Goal: Book appointment/travel/reservation

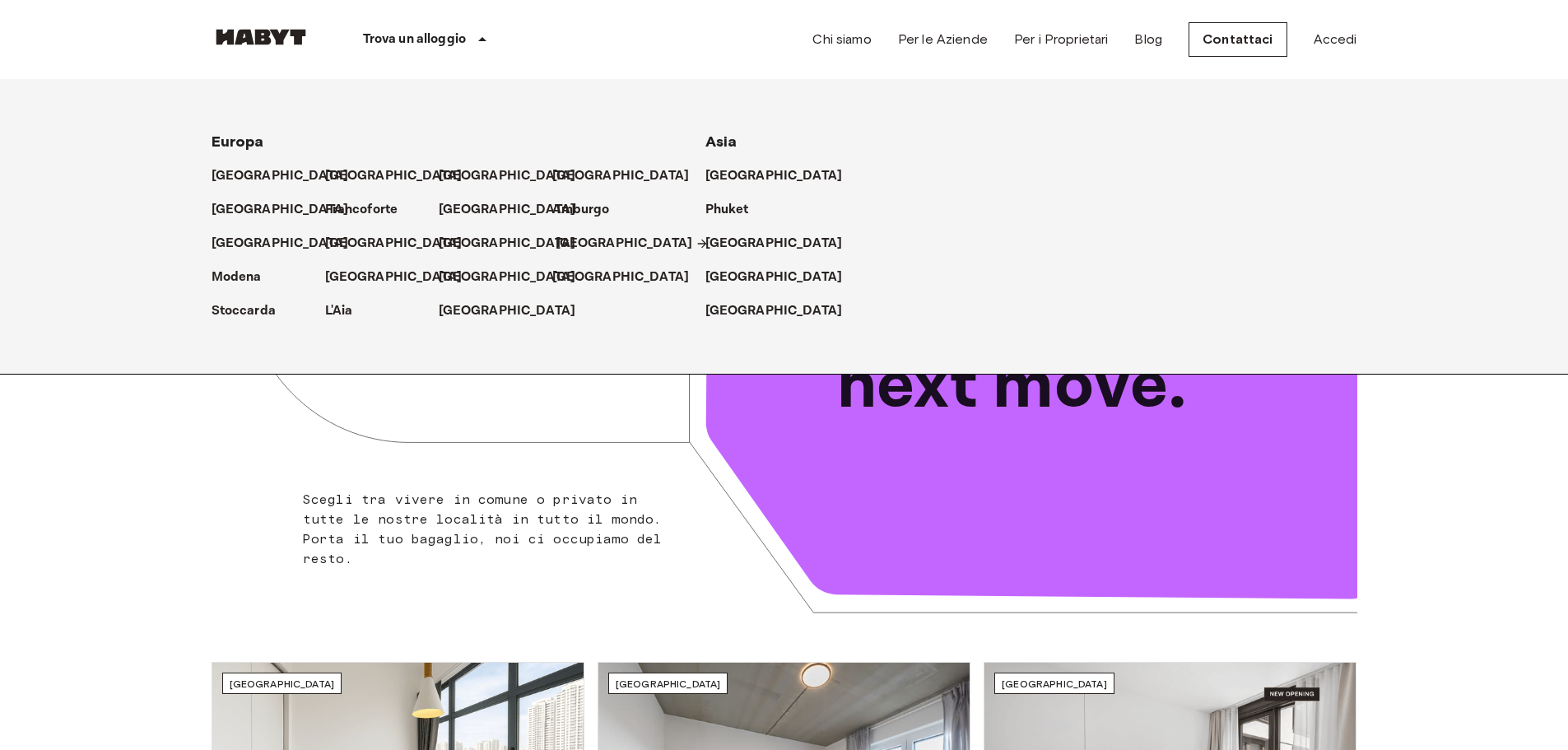
click at [594, 241] on p "[GEOGRAPHIC_DATA]" at bounding box center [624, 243] width 137 height 20
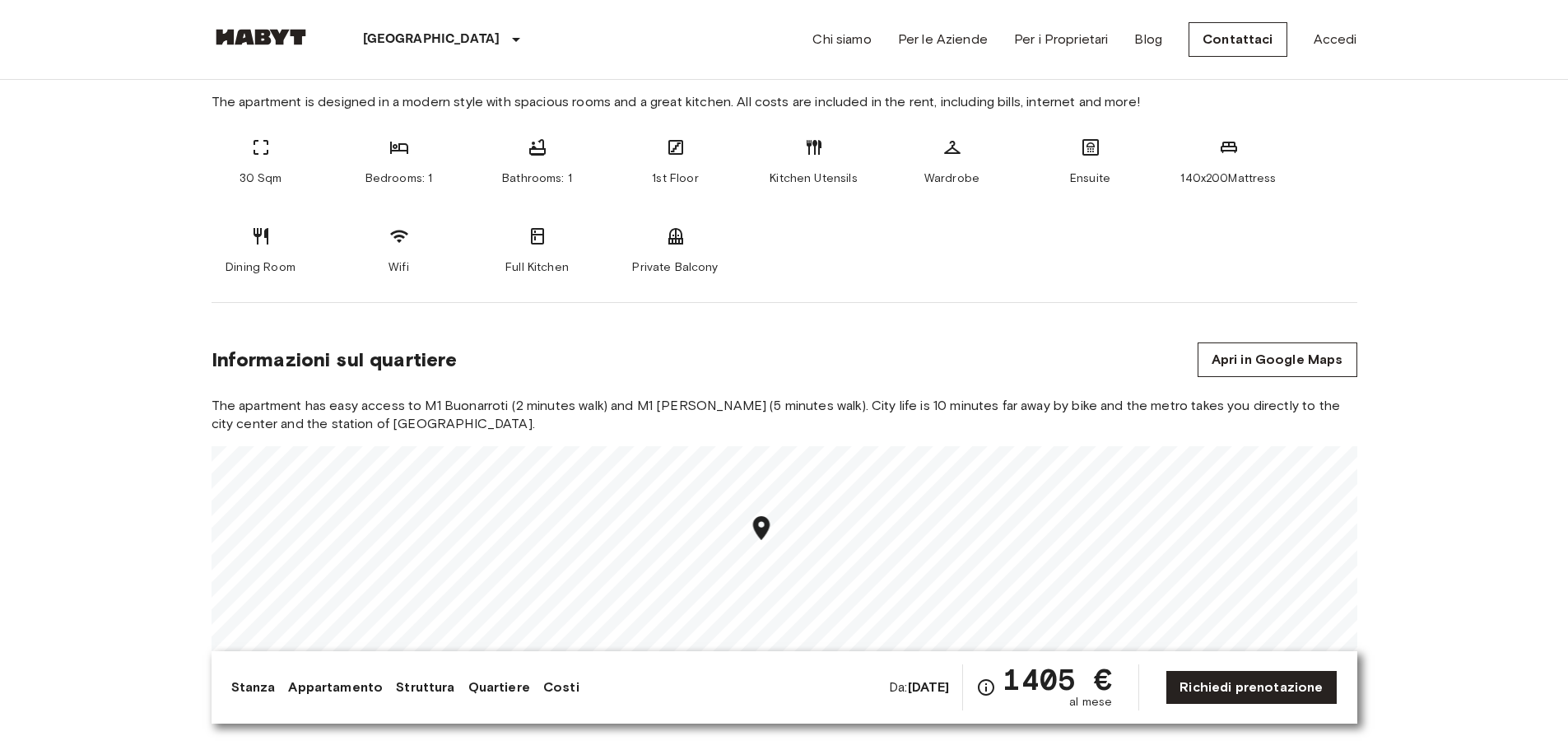
scroll to position [740, 0]
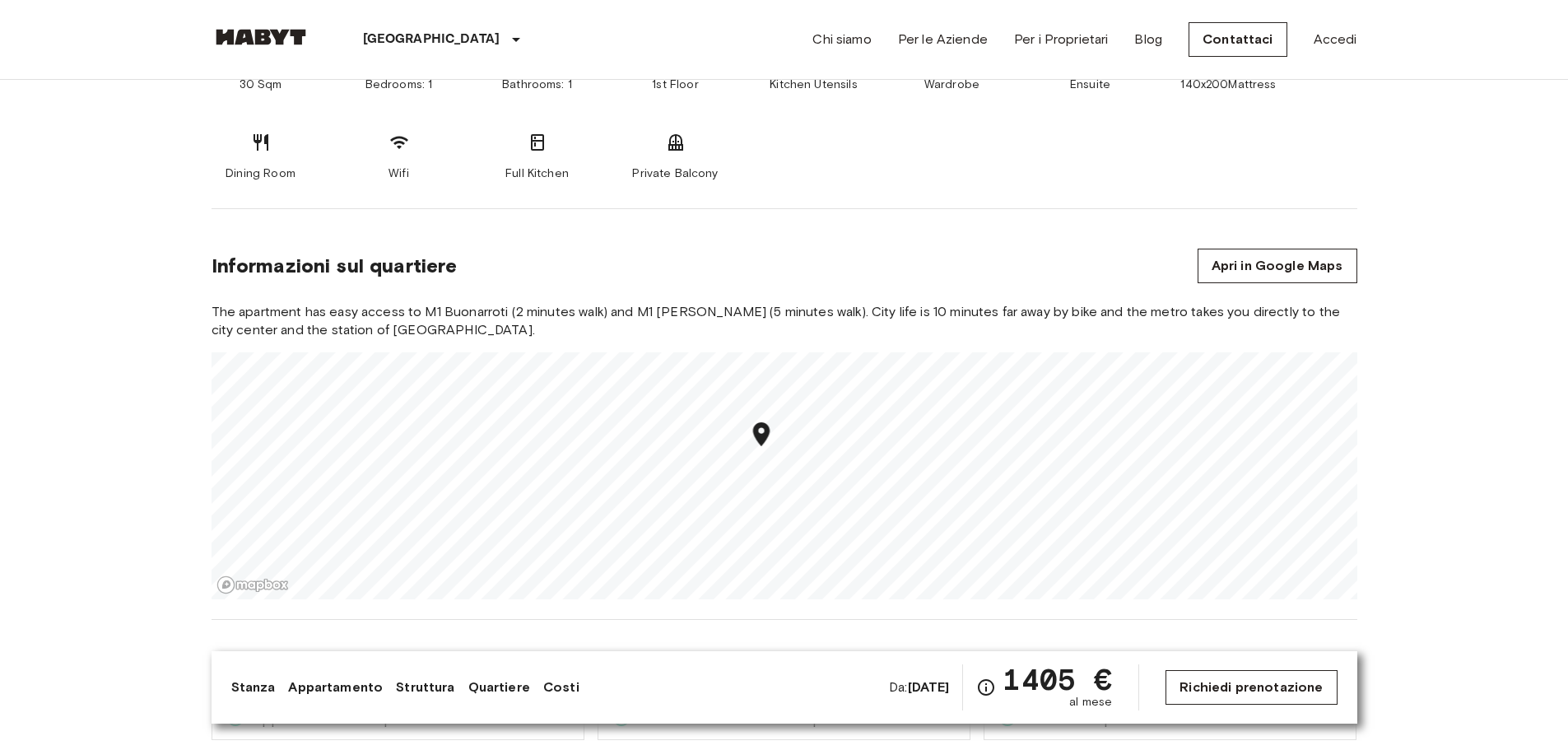
click at [1230, 683] on link "Richiedi prenotazione" at bounding box center [1251, 688] width 171 height 35
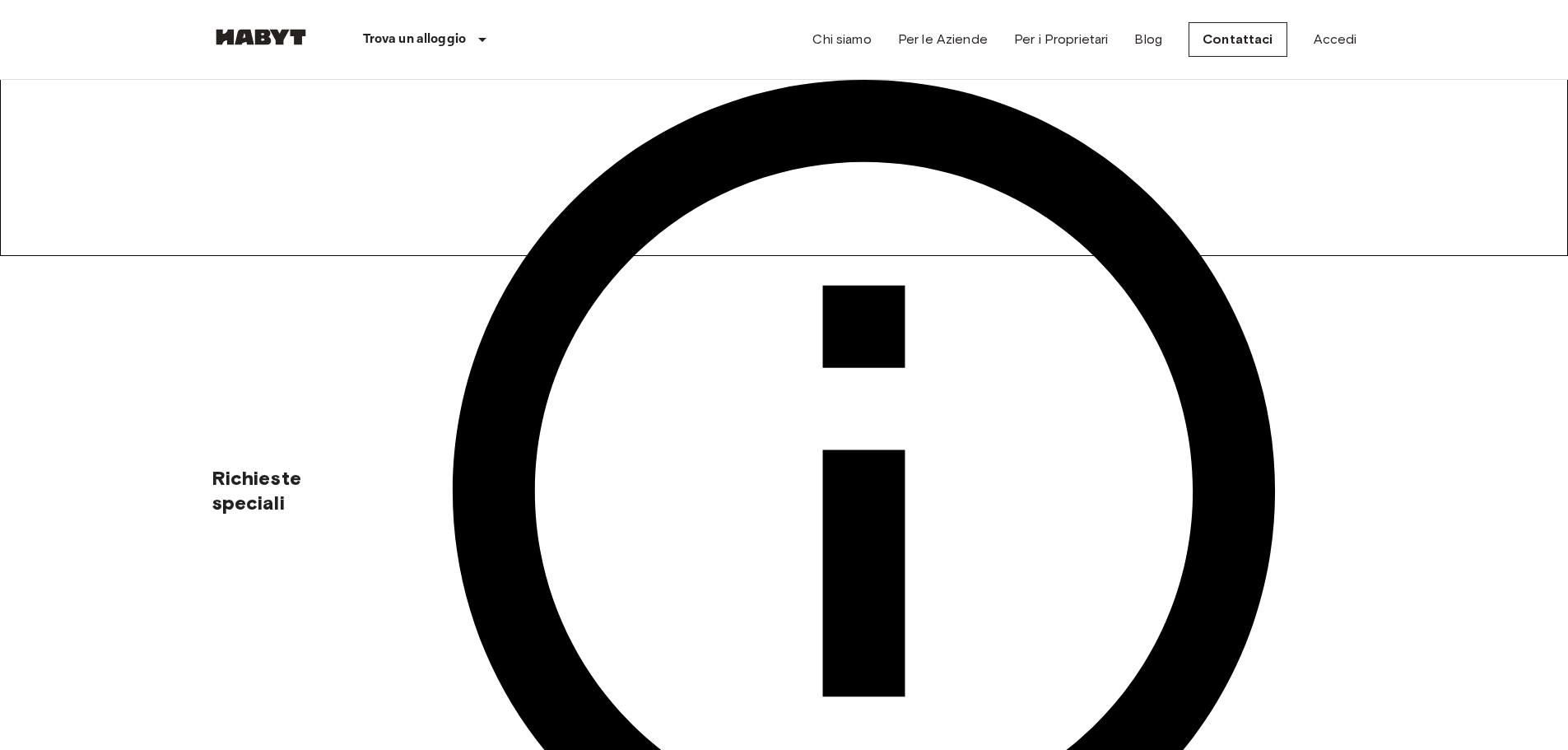
scroll to position [740, 0]
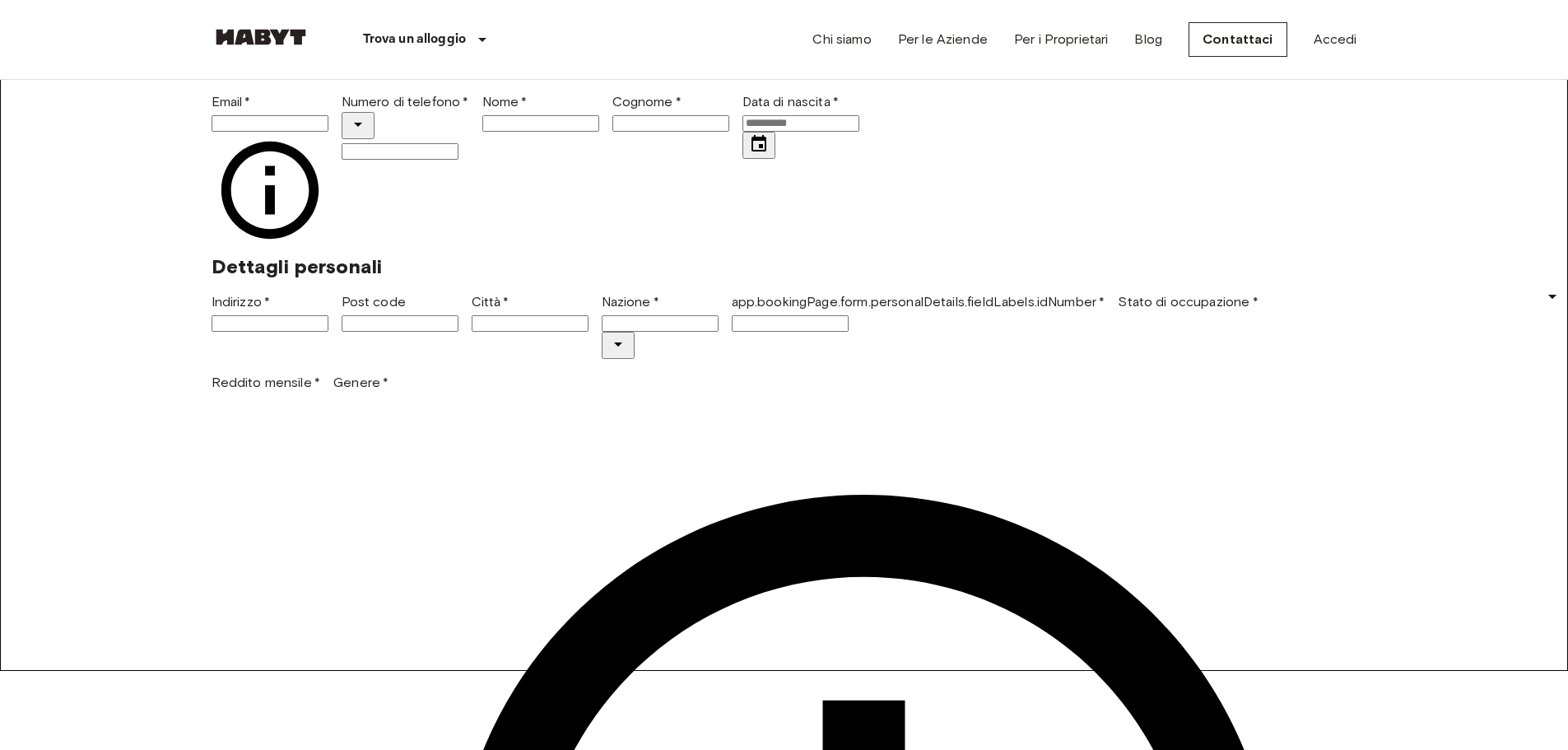
scroll to position [0, 0]
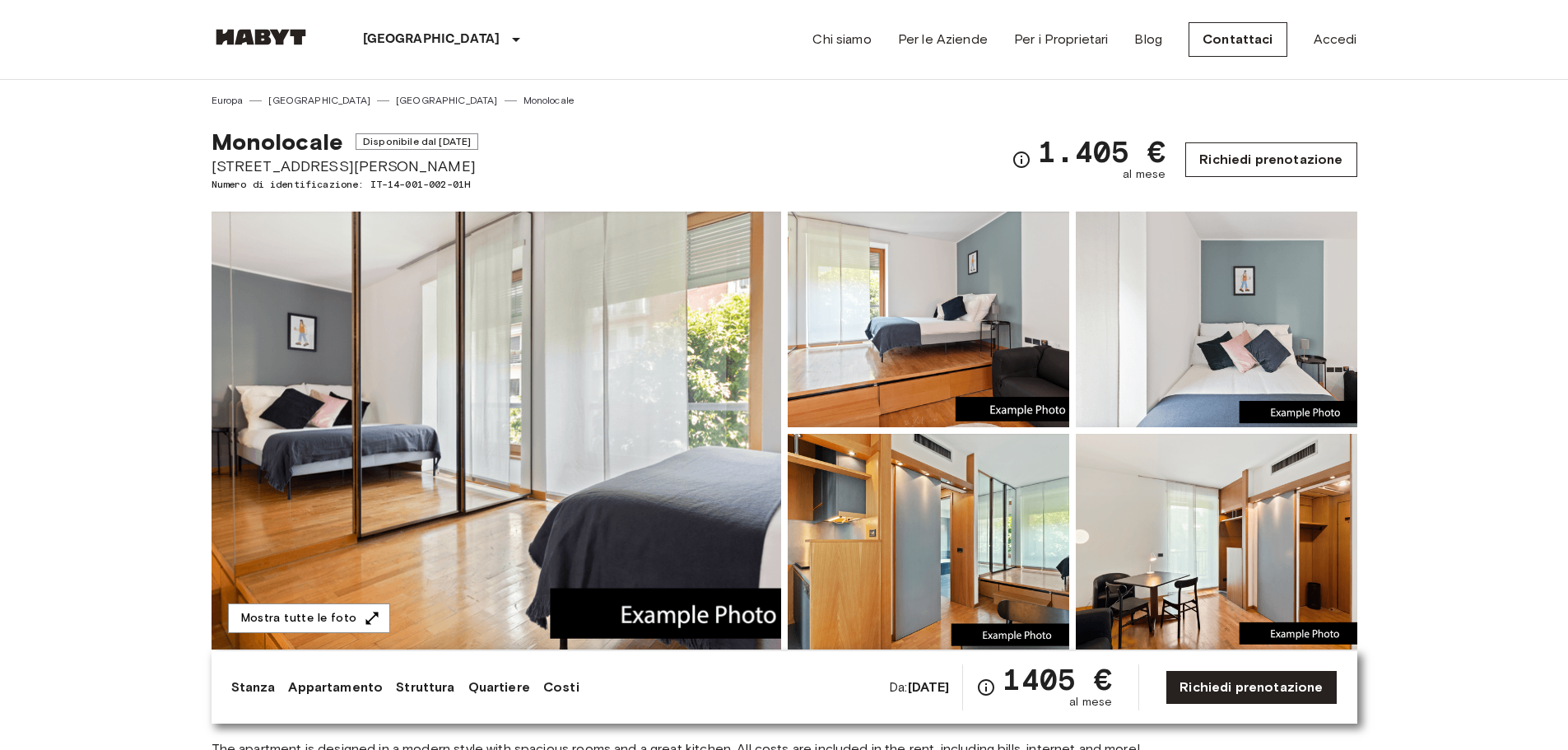
click at [1226, 154] on link "Richiedi prenotazione" at bounding box center [1270, 159] width 171 height 35
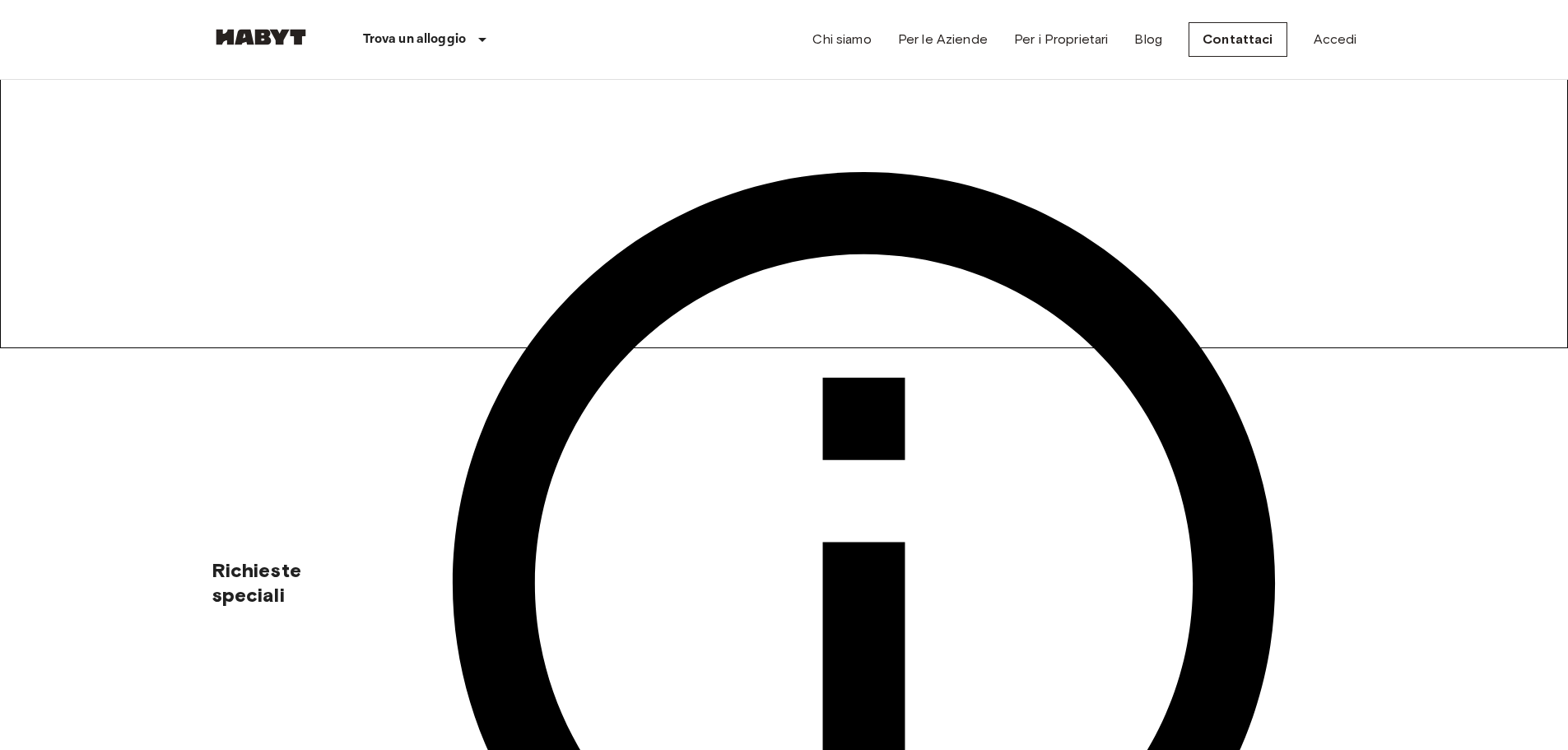
scroll to position [494, 0]
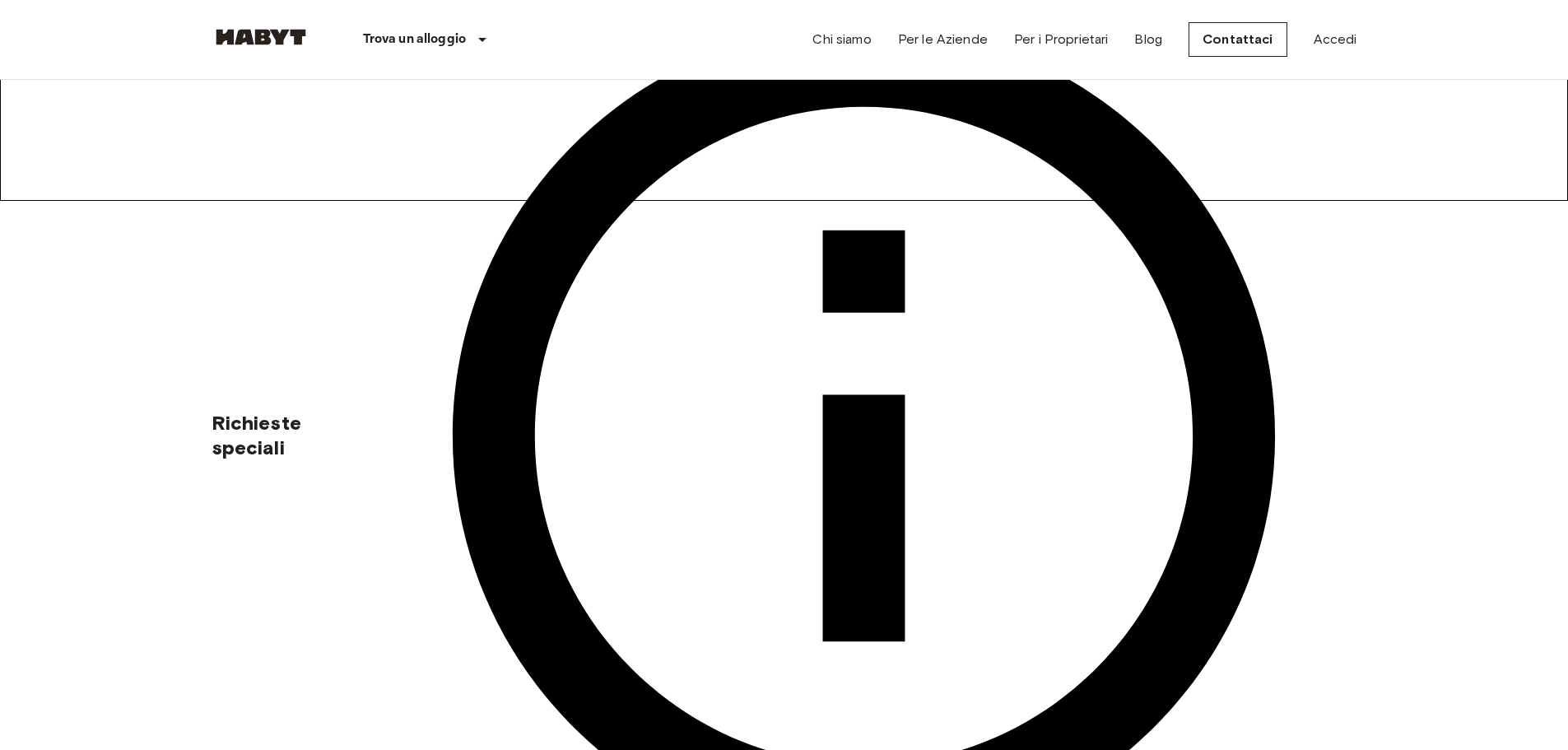
scroll to position [576, 0]
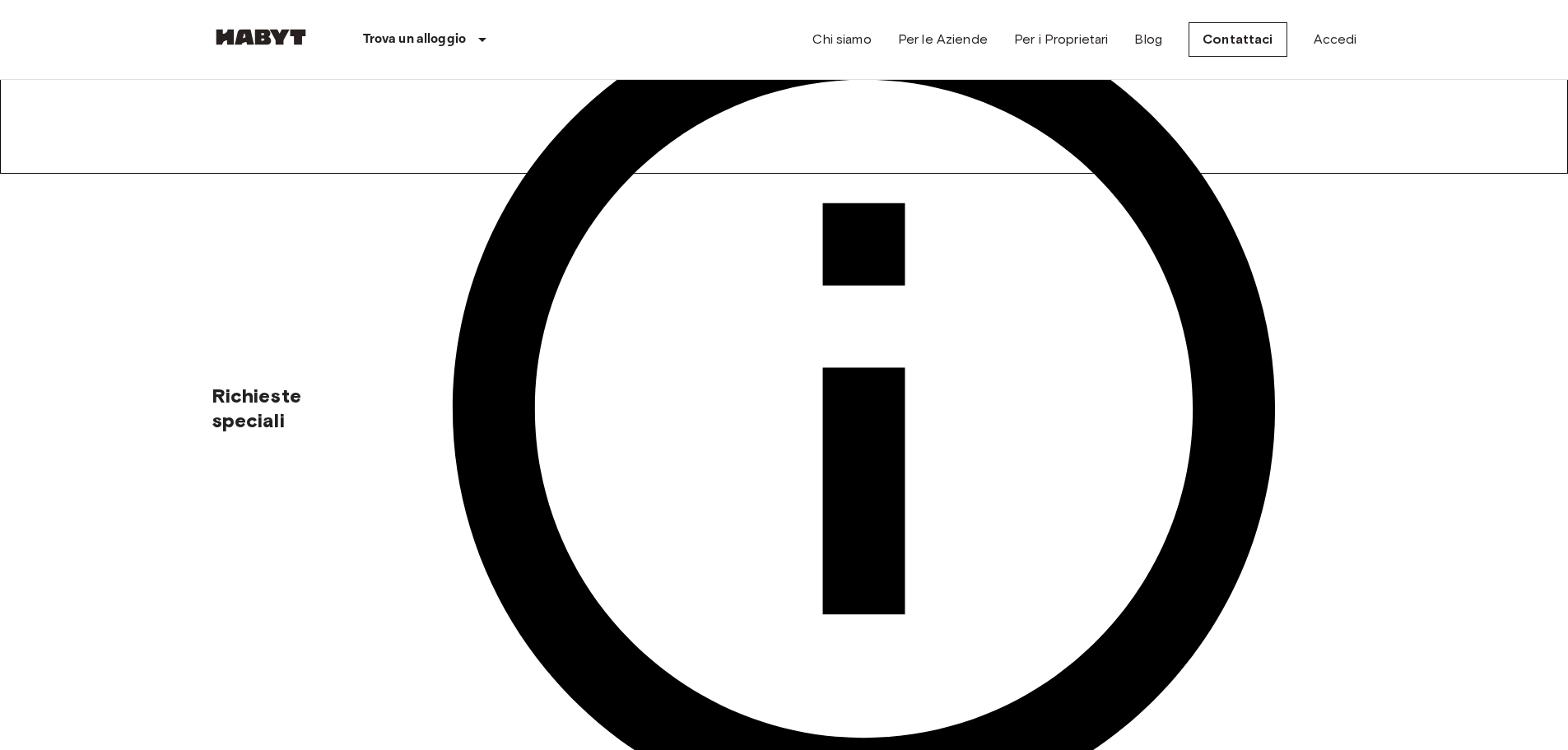
drag, startPoint x: 1184, startPoint y: 490, endPoint x: 1188, endPoint y: 475, distance: 15.5
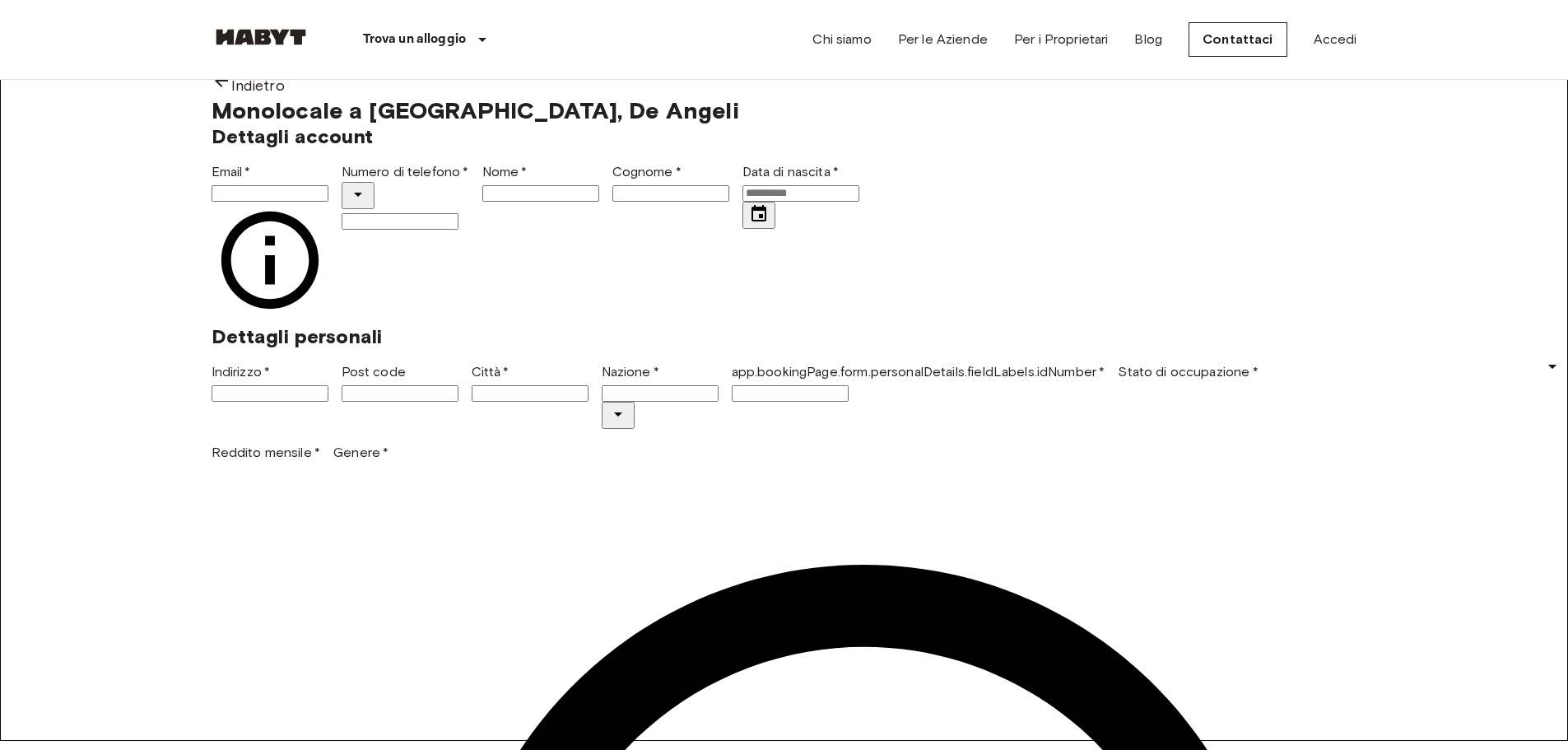
scroll to position [0, 0]
